Goal: Transaction & Acquisition: Obtain resource

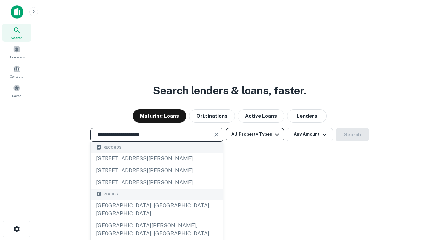
click at [255, 134] on button "All Property Types" at bounding box center [255, 134] width 58 height 13
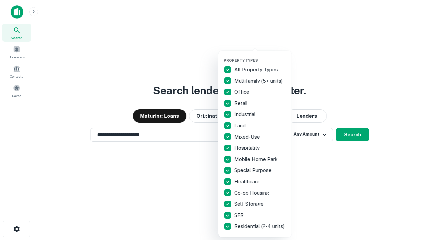
type input "**********"
click at [260, 56] on button "button" at bounding box center [260, 56] width 73 height 0
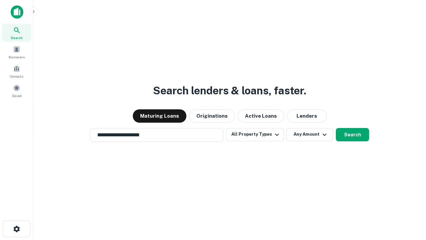
scroll to position [4, 80]
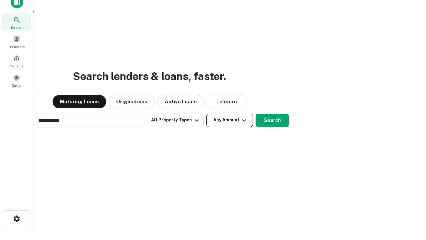
click at [206, 113] on button "Any Amount" at bounding box center [229, 119] width 47 height 13
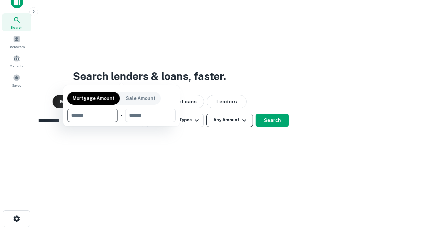
scroll to position [11, 0]
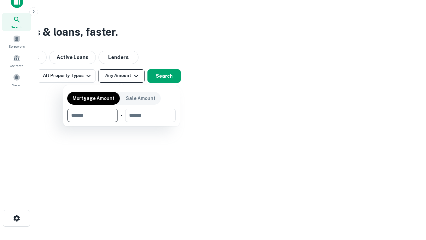
type input "*******"
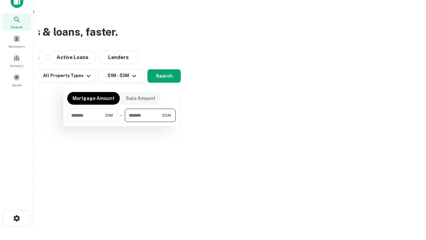
type input "*******"
click at [121, 122] on button "button" at bounding box center [121, 122] width 108 height 0
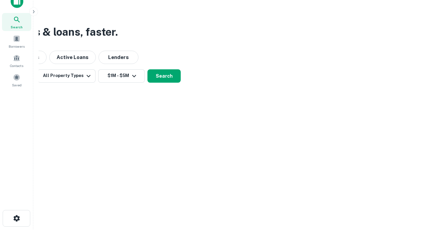
scroll to position [4, 123]
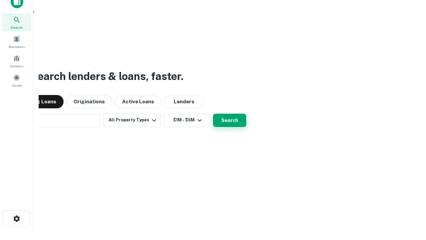
click at [213, 113] on button "Search" at bounding box center [229, 119] width 33 height 13
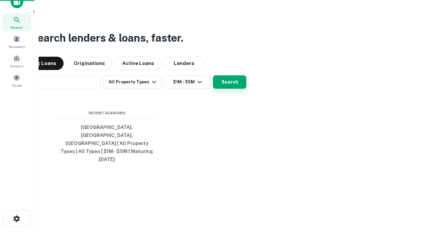
scroll to position [18, 188]
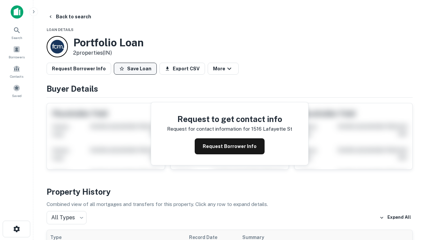
click at [135, 69] on button "Save Loan" at bounding box center [135, 69] width 43 height 12
click at [137, 69] on button "Save Loan" at bounding box center [135, 69] width 43 height 12
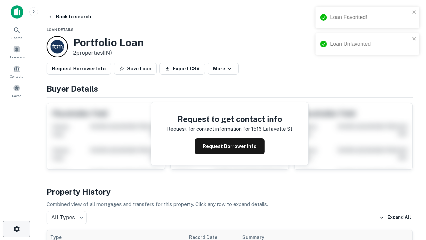
click at [16, 229] on icon "button" at bounding box center [17, 229] width 8 height 8
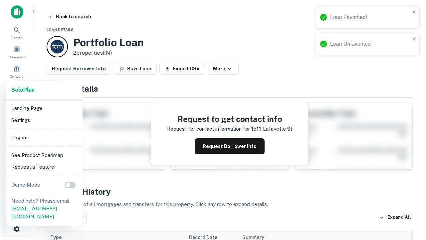
click at [44, 137] on li "Logout" at bounding box center [44, 137] width 71 height 12
